Goal: Use online tool/utility: Utilize a website feature to perform a specific function

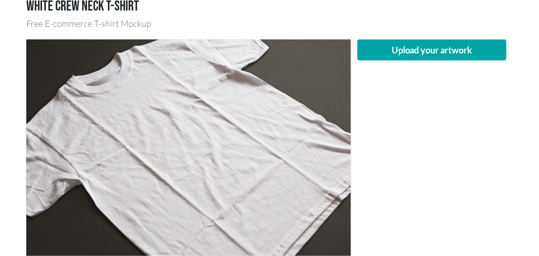
scroll to position [58, 0]
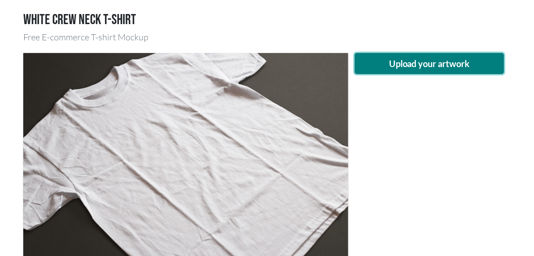
click at [423, 65] on button "Upload your artwork" at bounding box center [429, 63] width 149 height 21
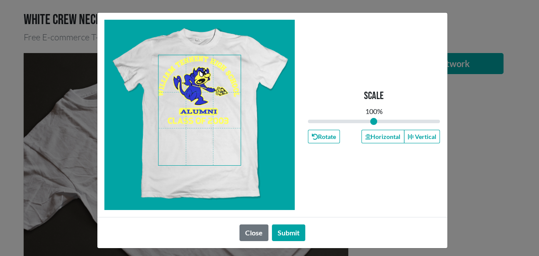
click at [193, 104] on span at bounding box center [199, 110] width 82 height 110
click at [368, 140] on button "Horizontal" at bounding box center [383, 137] width 43 height 14
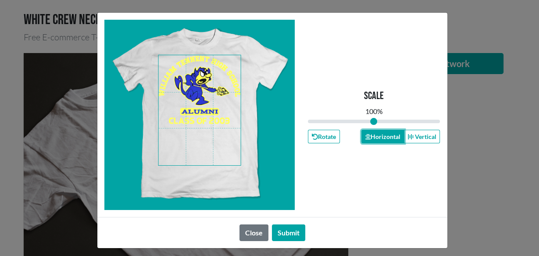
click at [368, 140] on button "Horizontal" at bounding box center [383, 137] width 43 height 14
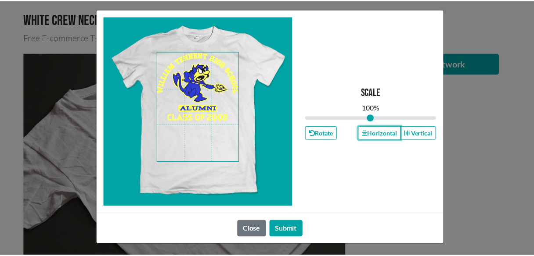
scroll to position [4, 0]
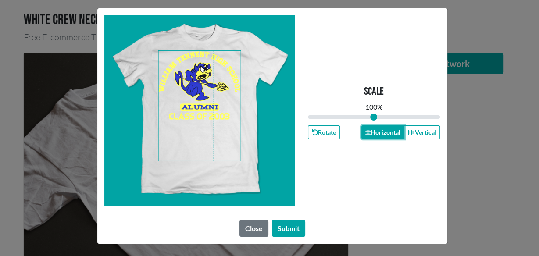
click at [376, 133] on button "Horizontal" at bounding box center [383, 132] width 43 height 14
click at [362, 133] on button "Horizontal" at bounding box center [383, 132] width 43 height 14
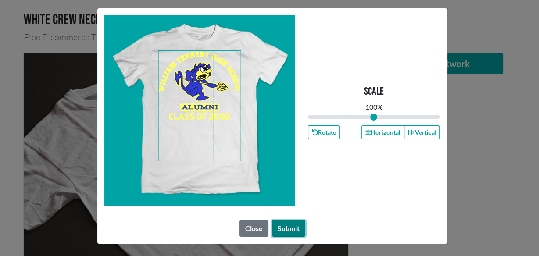
click at [294, 229] on button "Submit" at bounding box center [288, 228] width 33 height 17
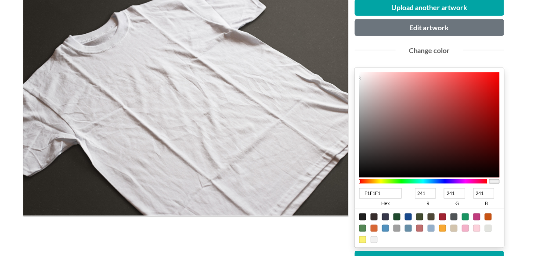
scroll to position [176, 0]
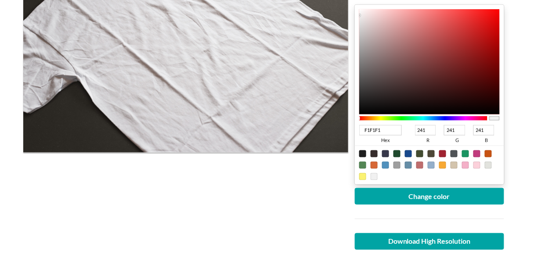
click at [409, 153] on div at bounding box center [408, 154] width 7 height 7
type input "18498C"
type input "24"
type input "73"
type input "140"
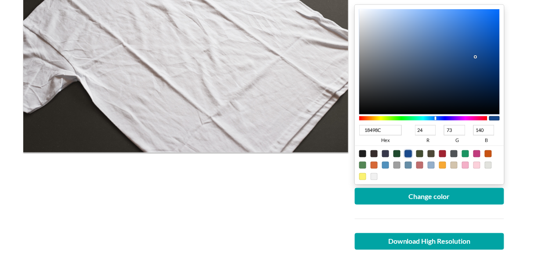
type input "184C8C"
type input "76"
type input "18488C"
type input "72"
type input "18408C"
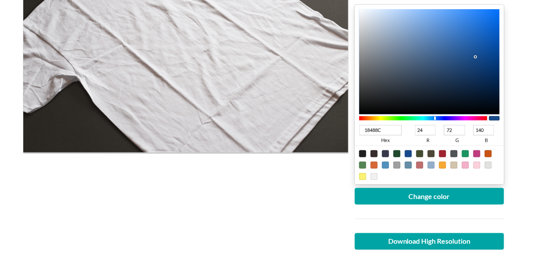
type input "64"
type input "18398C"
type input "57"
type input "18358C"
type input "53"
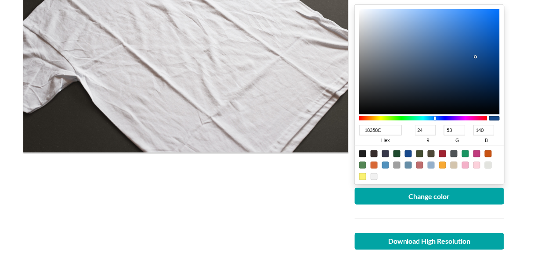
type input "18328C"
type input "50"
type input "182D8C"
type input "45"
type input "18298C"
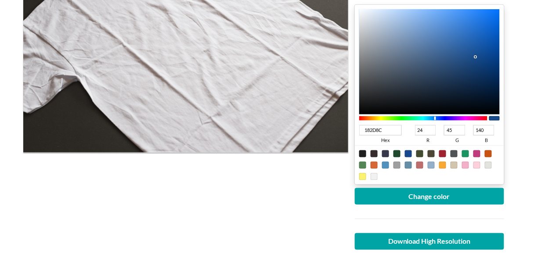
type input "41"
type input "18248C"
type input "36"
type input "18218C"
type input "33"
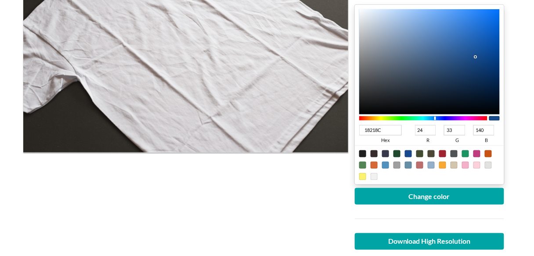
type input "181F8C"
type input "31"
type input "181D8C"
type input "29"
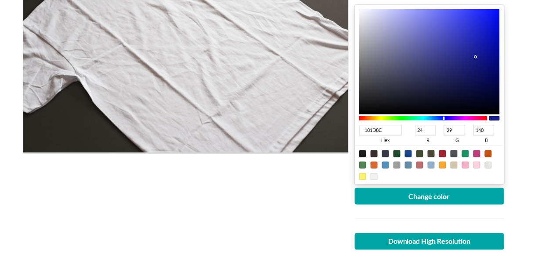
type input "181A8C"
type input "26"
type input "18188C"
type input "24"
type input "1A188C"
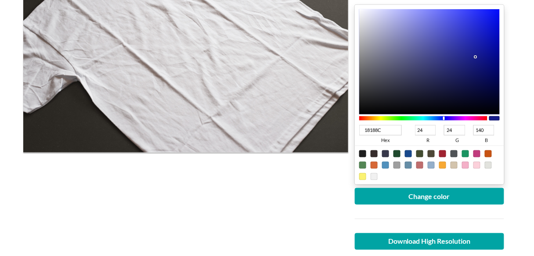
type input "26"
type input "18188C"
type input "24"
type input "181D8C"
type input "29"
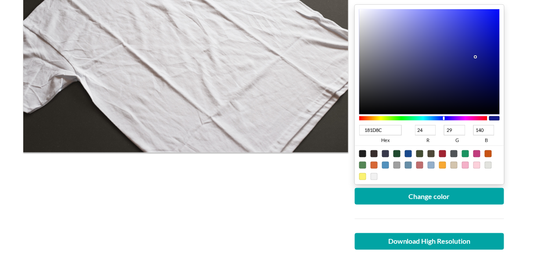
drag, startPoint x: 435, startPoint y: 119, endPoint x: 444, endPoint y: 115, distance: 9.6
click at [444, 115] on div at bounding box center [423, 119] width 128 height 8
type input "040977"
type input "4"
type input "9"
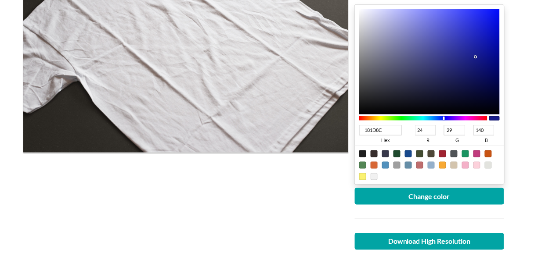
type input "119"
click at [495, 65] on div at bounding box center [429, 61] width 140 height 105
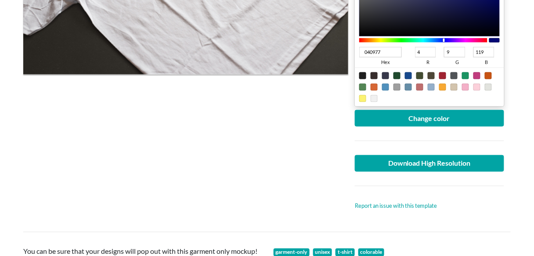
scroll to position [292, 0]
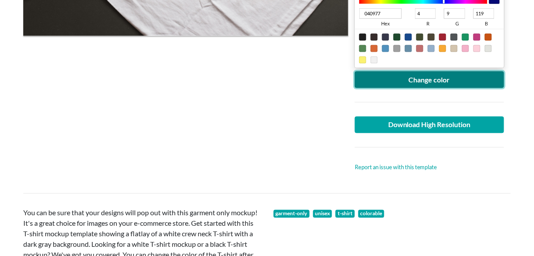
click at [412, 85] on button "Change color" at bounding box center [429, 80] width 149 height 17
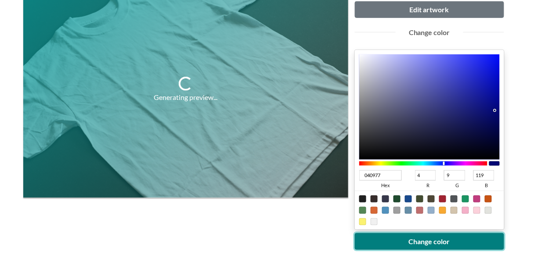
scroll to position [117, 0]
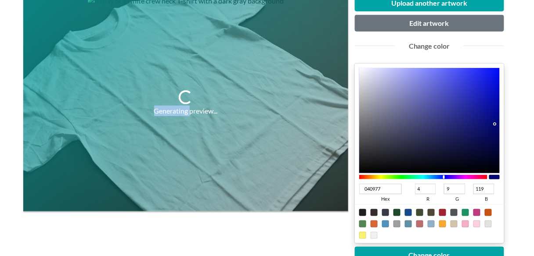
drag, startPoint x: 189, startPoint y: 111, endPoint x: 131, endPoint y: 111, distance: 57.5
click at [131, 111] on div "Generating preview..." at bounding box center [185, 103] width 325 height 216
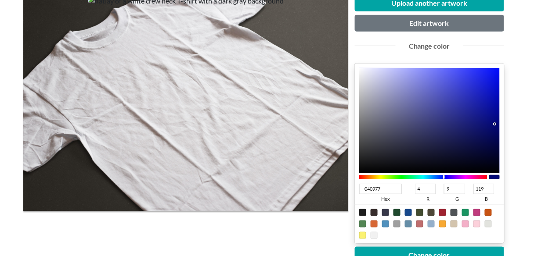
type input "040A90"
type input "10"
type input "144"
click at [495, 113] on div at bounding box center [429, 120] width 140 height 105
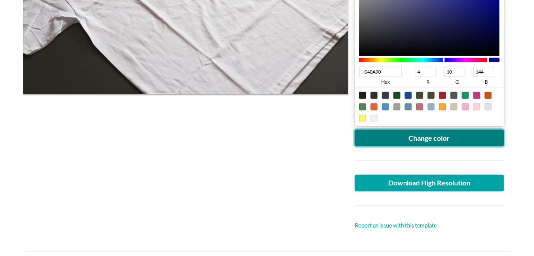
click at [399, 136] on button "Change color" at bounding box center [429, 138] width 149 height 17
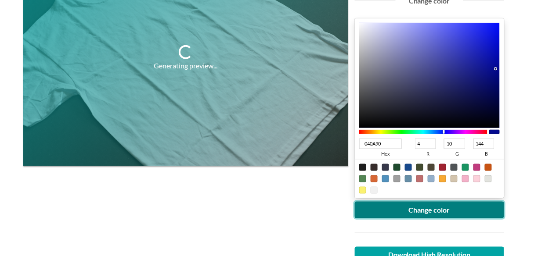
scroll to position [176, 0]
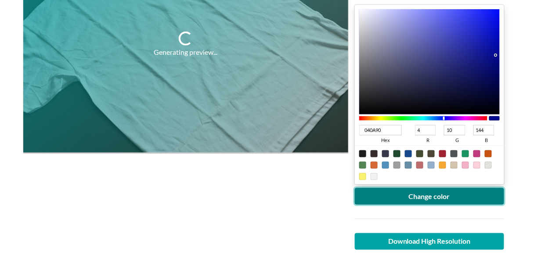
click at [399, 199] on button "Change color" at bounding box center [429, 196] width 149 height 17
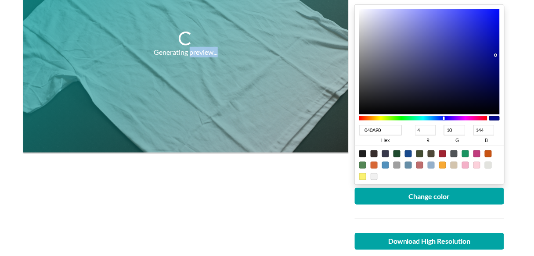
drag, startPoint x: 189, startPoint y: 51, endPoint x: 228, endPoint y: 54, distance: 39.6
click at [228, 54] on div "Generating preview..." at bounding box center [185, 44] width 325 height 216
click at [227, 54] on div "Generating preview..." at bounding box center [185, 44] width 325 height 216
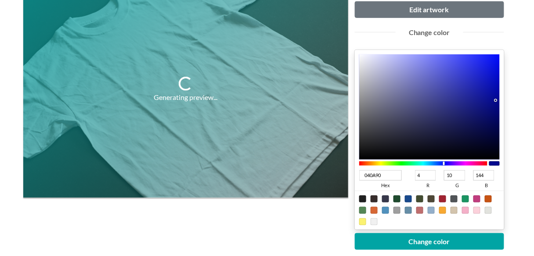
scroll to position [117, 0]
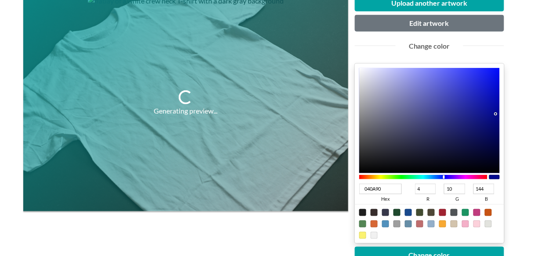
click at [228, 100] on div "Generating preview..." at bounding box center [185, 103] width 325 height 216
click at [203, 107] on div "Generating preview..." at bounding box center [186, 111] width 64 height 11
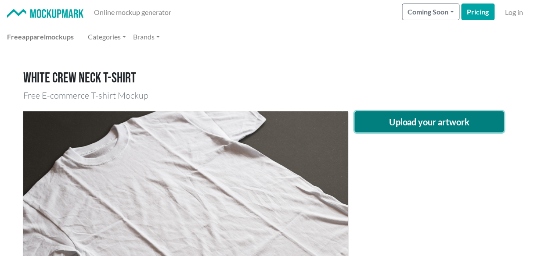
click at [392, 118] on button "Upload your artwork" at bounding box center [429, 121] width 149 height 21
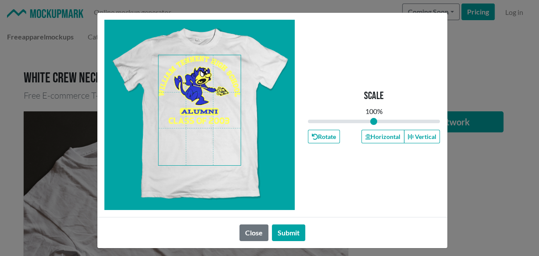
click at [211, 97] on span at bounding box center [199, 110] width 82 height 110
click at [375, 138] on button "Horizontal" at bounding box center [383, 137] width 43 height 14
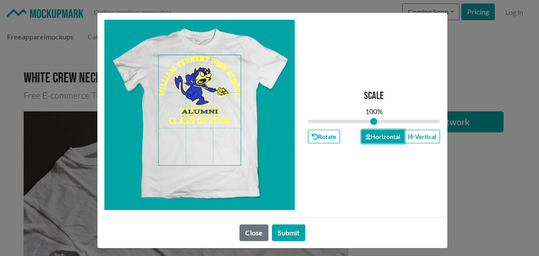
click at [379, 135] on button "Horizontal" at bounding box center [383, 137] width 43 height 14
drag, startPoint x: 379, startPoint y: 135, endPoint x: 371, endPoint y: 157, distance: 22.8
click at [379, 136] on button "Horizontal" at bounding box center [383, 137] width 43 height 14
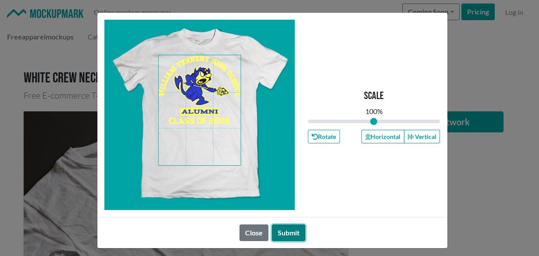
click at [283, 232] on button "Submit" at bounding box center [288, 233] width 33 height 17
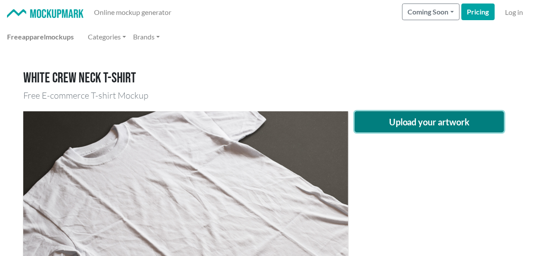
click at [406, 116] on button "Upload your artwork" at bounding box center [429, 121] width 149 height 21
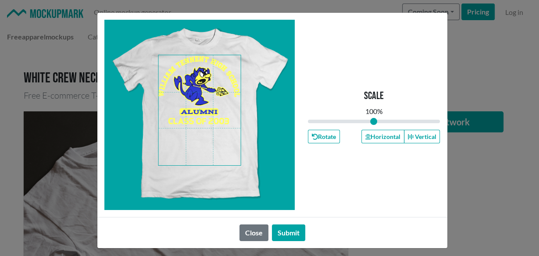
click at [208, 110] on span at bounding box center [199, 110] width 82 height 110
click at [379, 143] on button "Horizontal" at bounding box center [383, 137] width 43 height 14
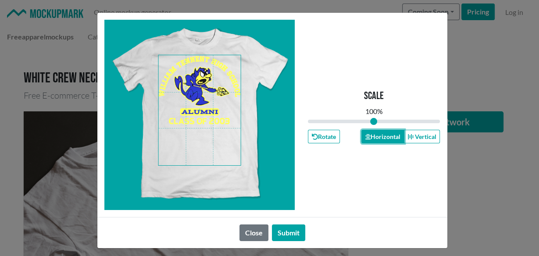
click at [379, 143] on button "Horizontal" at bounding box center [383, 137] width 43 height 14
click at [370, 132] on button "Horizontal" at bounding box center [383, 137] width 43 height 14
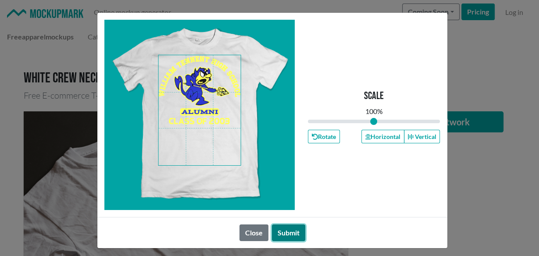
click at [291, 233] on button "Submit" at bounding box center [288, 233] width 33 height 17
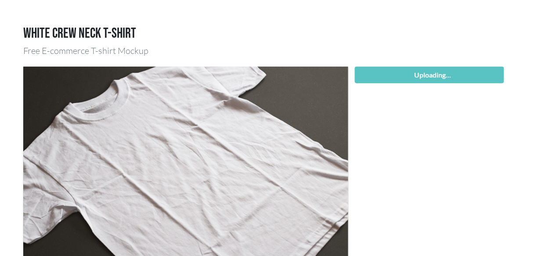
scroll to position [58, 0]
